Goal: Information Seeking & Learning: Learn about a topic

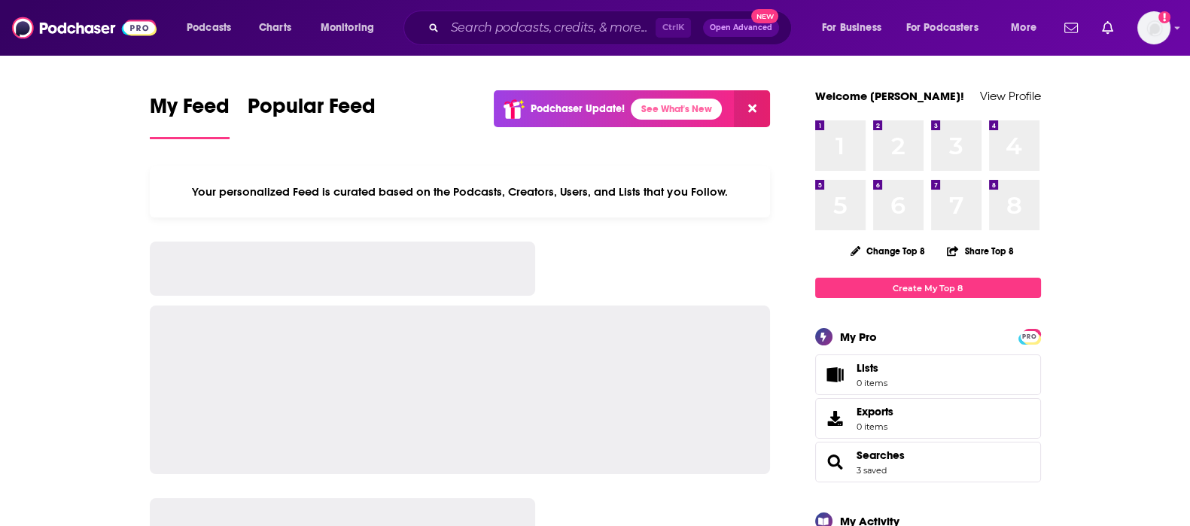
click at [541, 29] on input "Search podcasts, credits, & more..." at bounding box center [550, 28] width 211 height 24
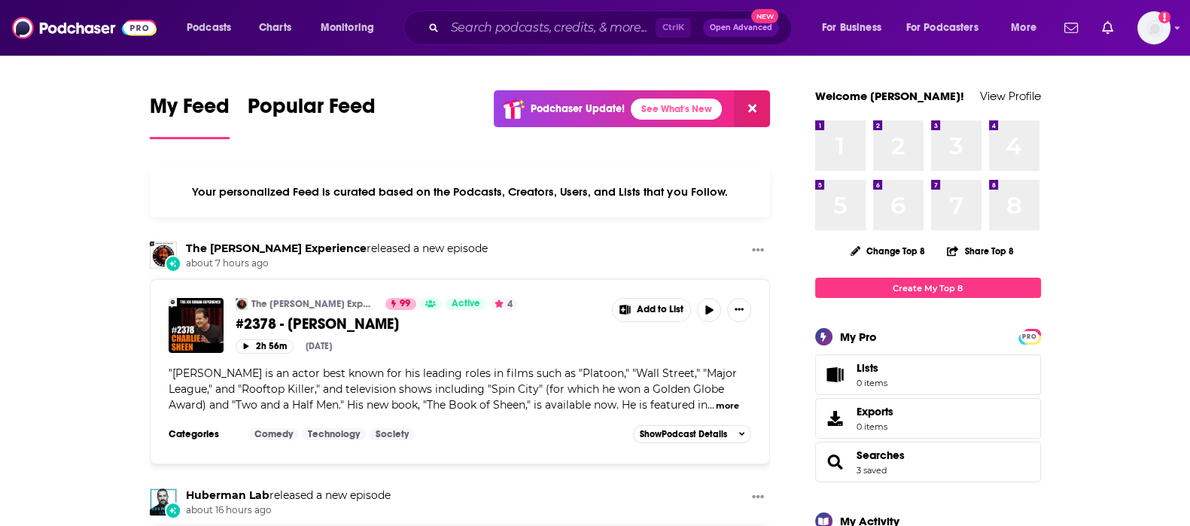
click at [554, 27] on input "Search podcasts, credits, & more..." at bounding box center [550, 28] width 211 height 24
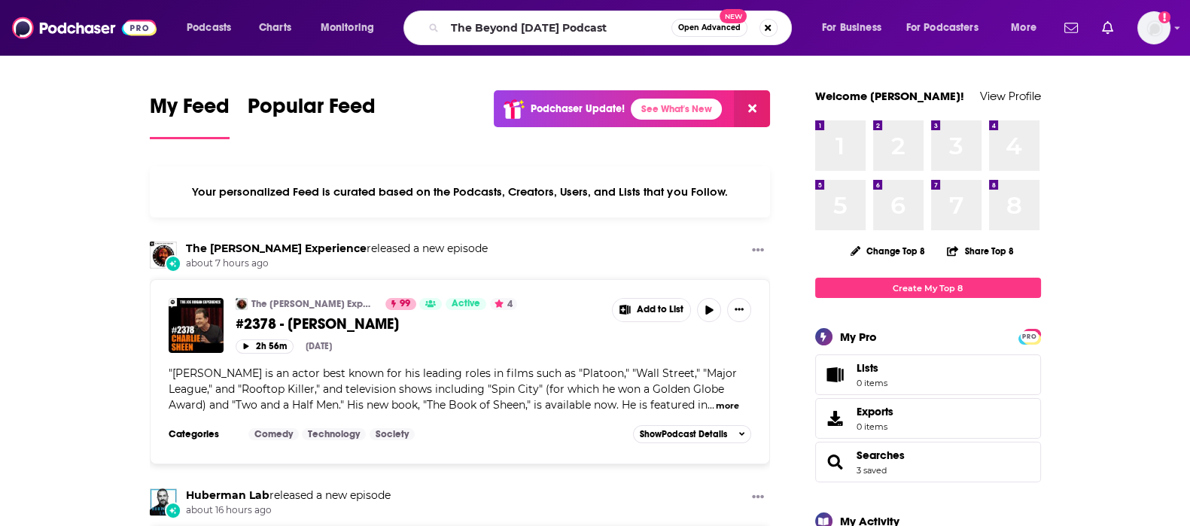
type input "The Beyond [DATE] Podcast"
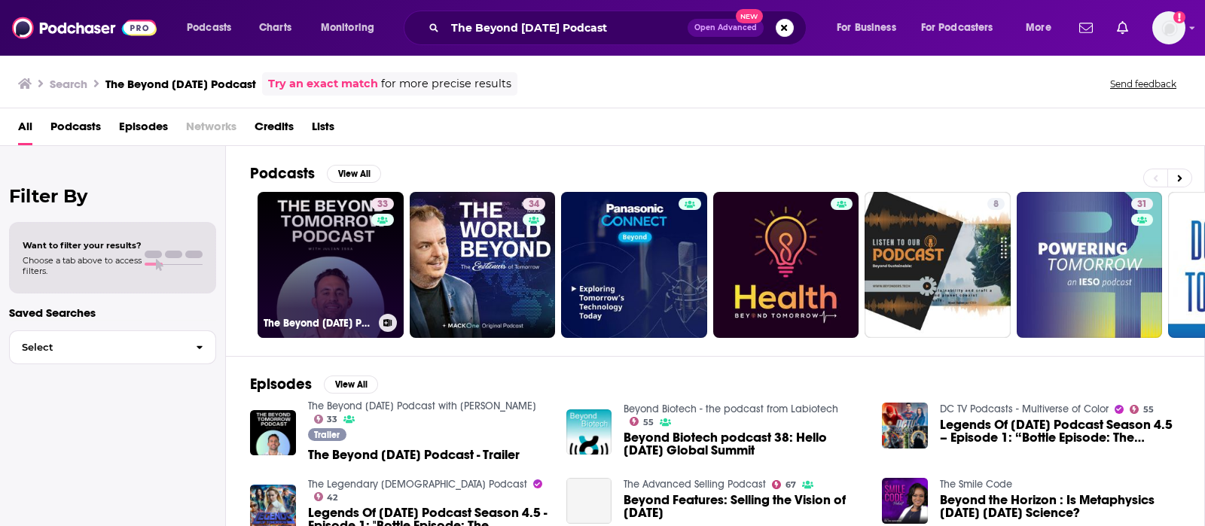
click at [320, 276] on link "33 The Beyond [DATE] Podcast with [PERSON_NAME]" at bounding box center [331, 265] width 146 height 146
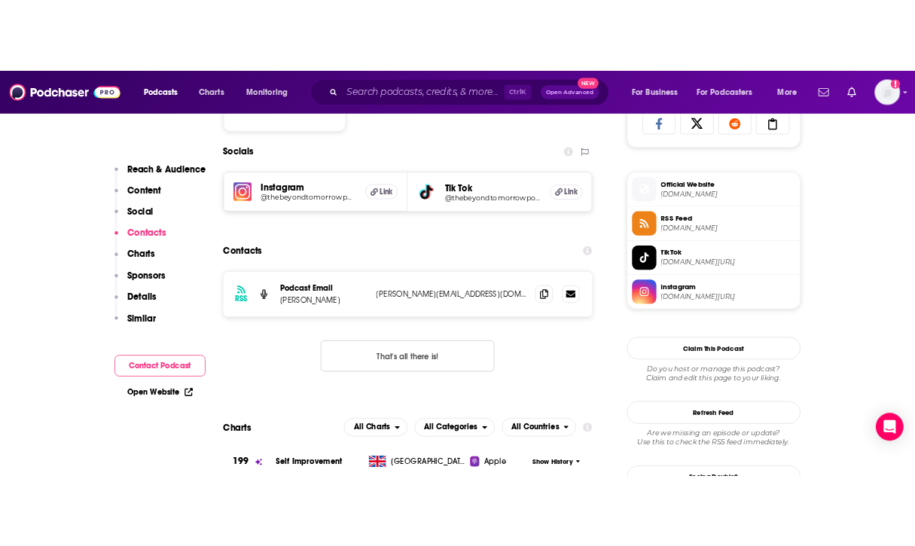
scroll to position [1048, 0]
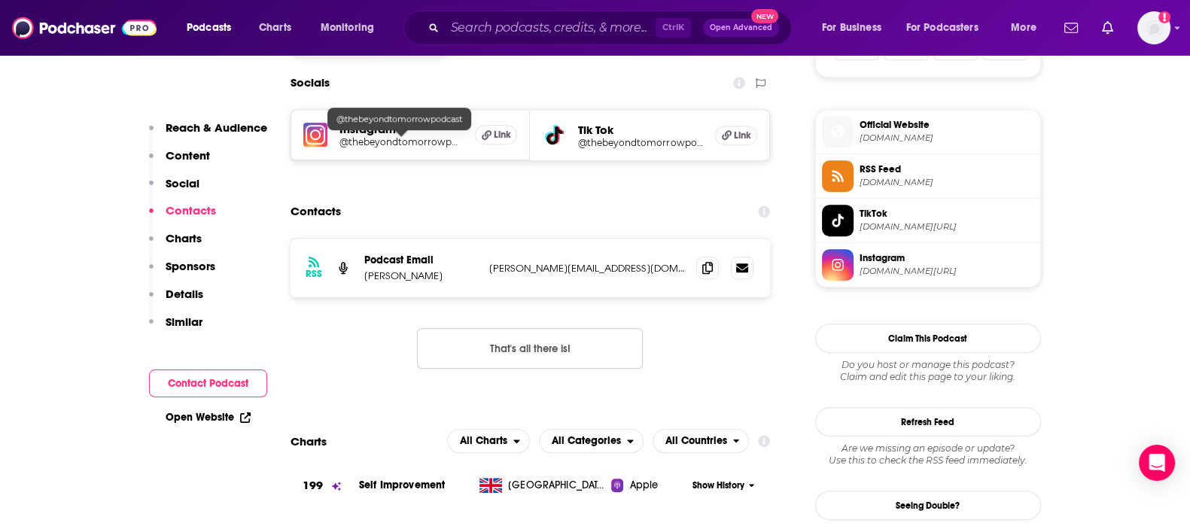
click at [407, 136] on h5 "@thebeyondtomorrowpodcast" at bounding box center [402, 141] width 124 height 11
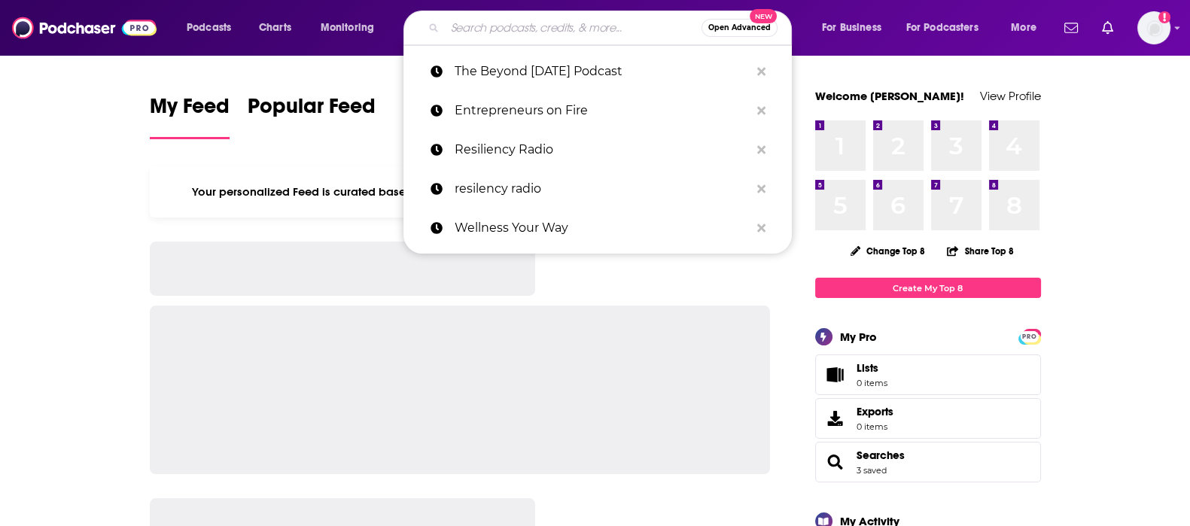
click at [514, 20] on input "Search podcasts, credits, & more..." at bounding box center [573, 28] width 257 height 24
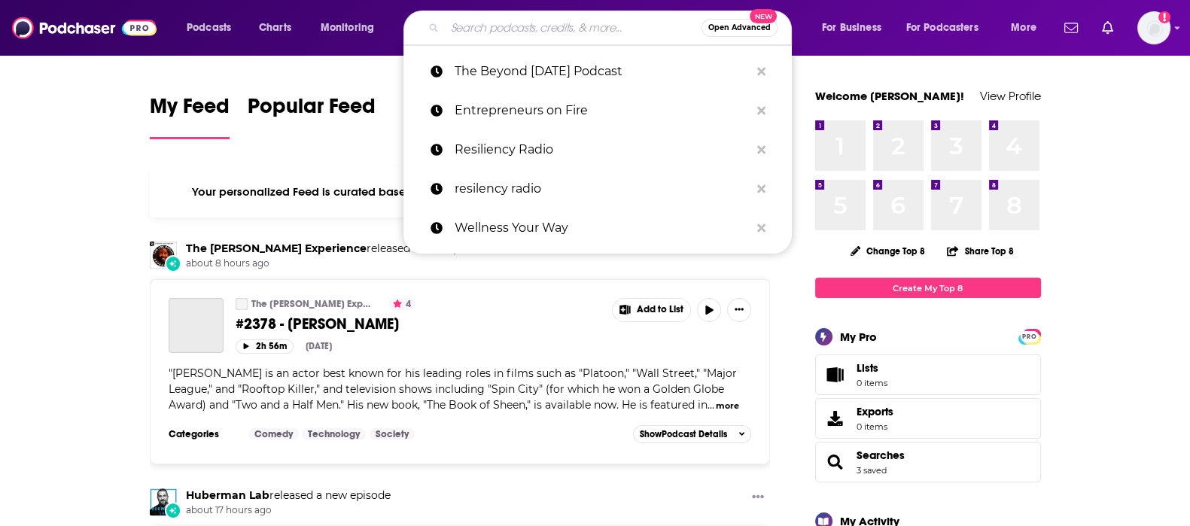
paste input "The Beyond [DATE] Podcast with [PERSON_NAME]"
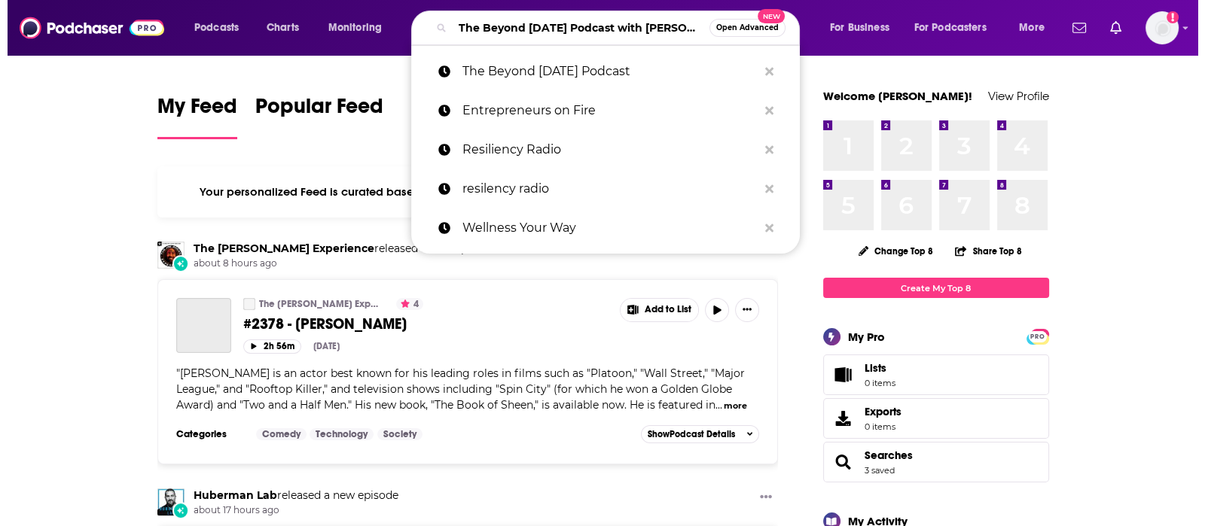
scroll to position [0, 47]
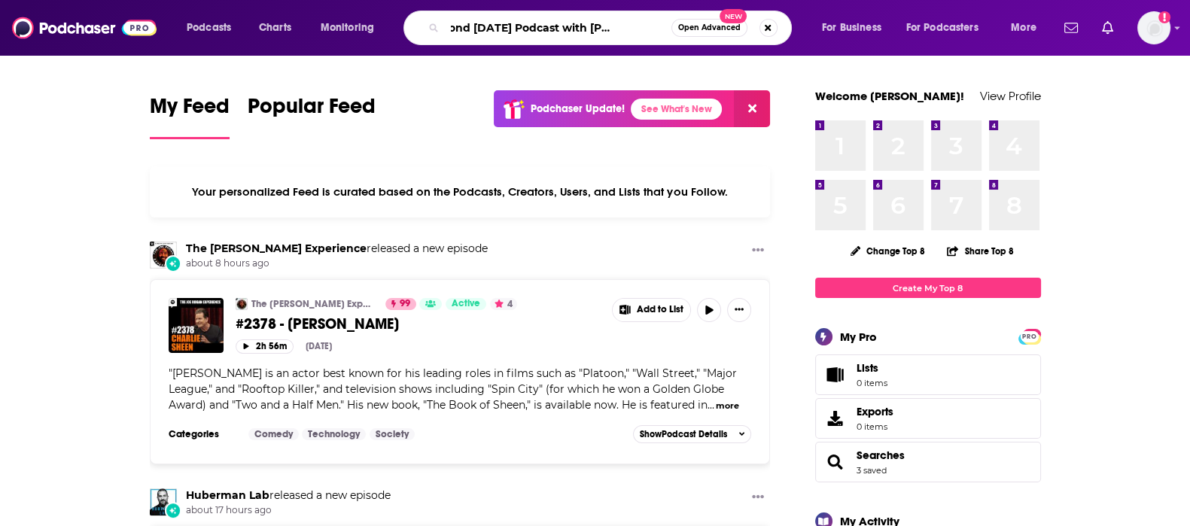
type input "The Beyond [DATE] Podcast with [PERSON_NAME]"
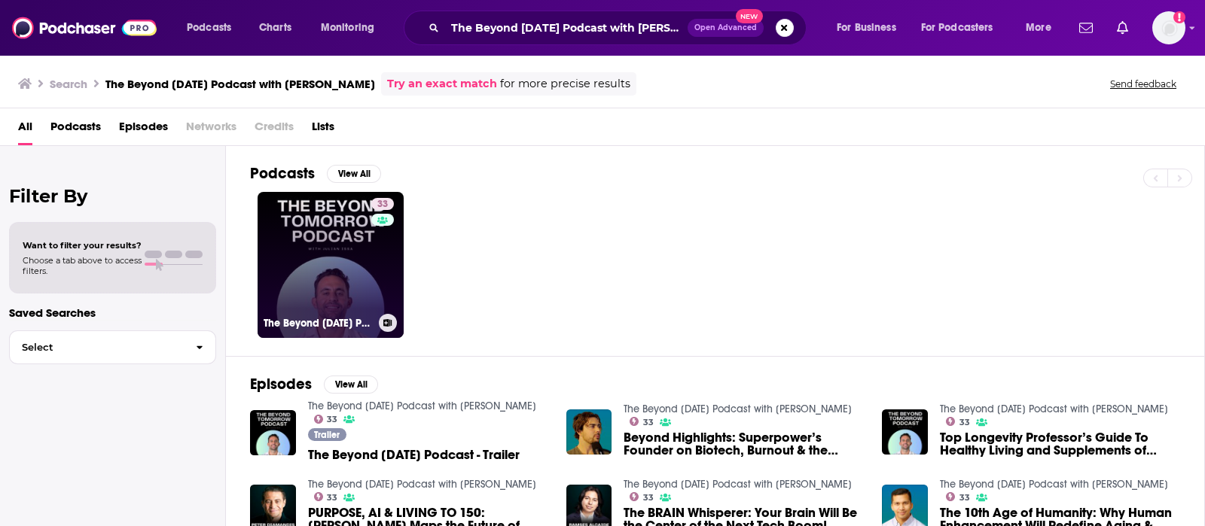
click at [313, 278] on link "33 The Beyond [DATE] Podcast with [PERSON_NAME]" at bounding box center [331, 265] width 146 height 146
